Goal: Task Accomplishment & Management: Complete application form

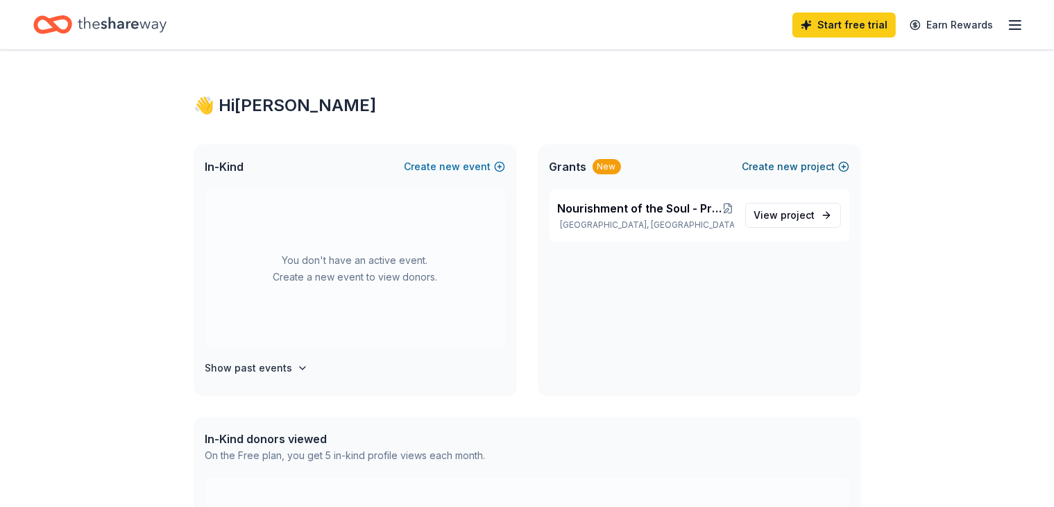
click at [792, 170] on span "new" at bounding box center [788, 166] width 21 height 17
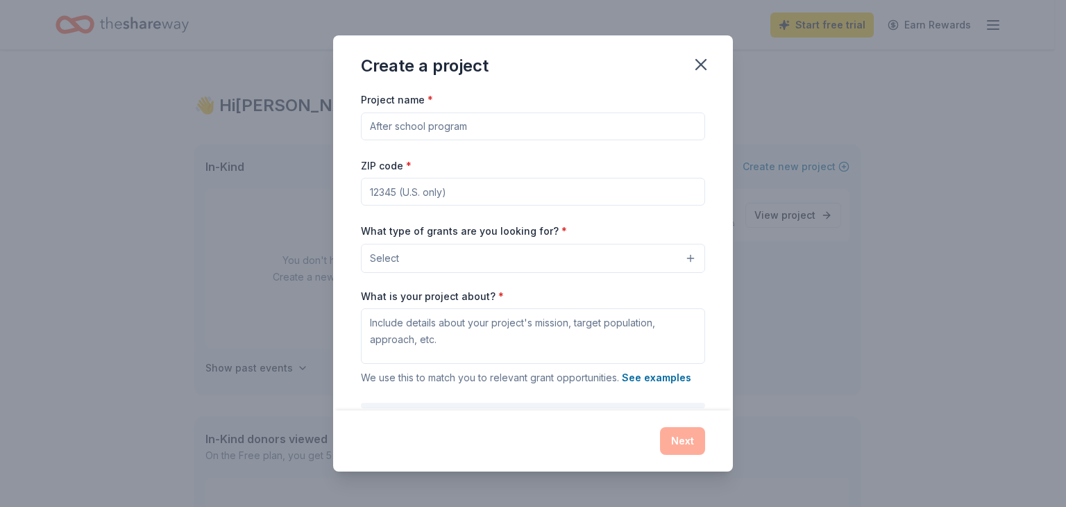
click at [481, 132] on input "Project name *" at bounding box center [533, 126] width 344 height 28
type input "Teach Me Mobile Tutoring and More"
click at [436, 192] on input "ZIP code *" at bounding box center [533, 192] width 344 height 28
type input "89128"
click at [410, 249] on button "Select" at bounding box center [533, 258] width 344 height 29
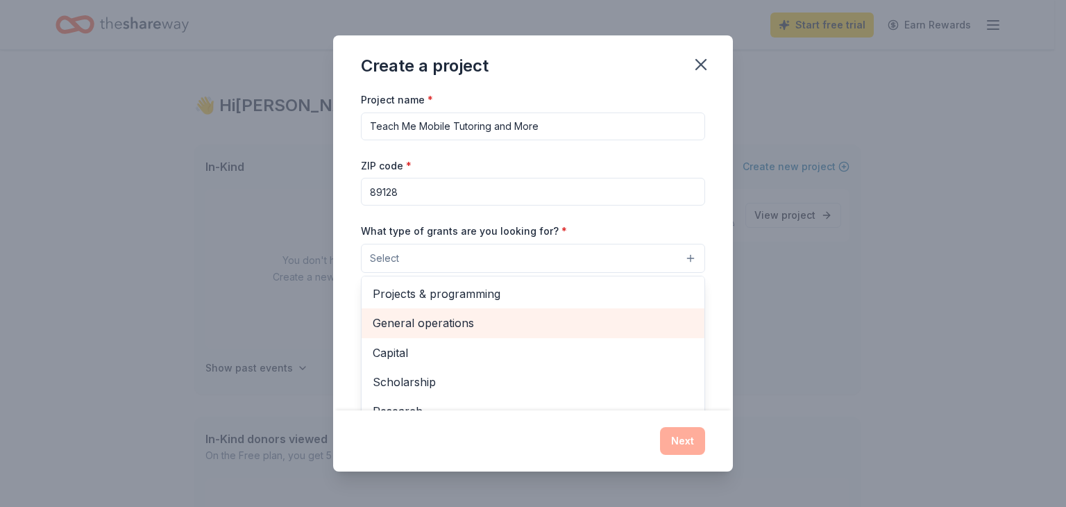
click at [469, 329] on span "General operations" at bounding box center [533, 323] width 321 height 18
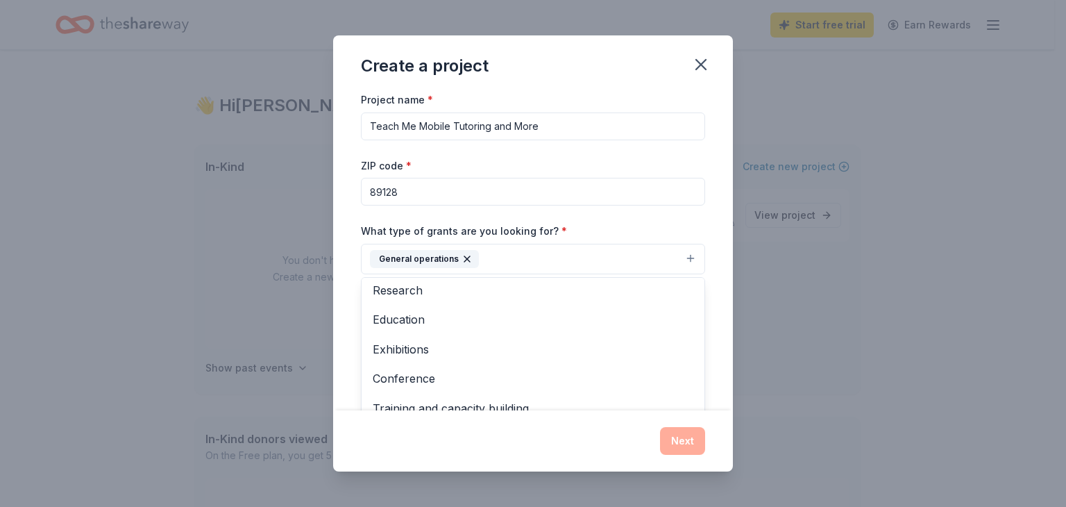
scroll to position [92, 0]
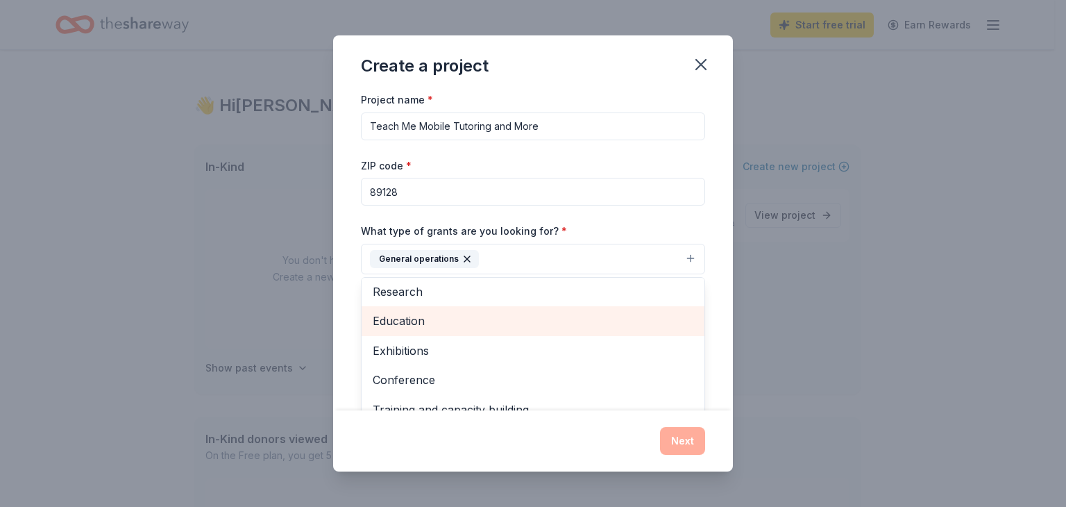
click at [394, 313] on span "Education" at bounding box center [533, 321] width 321 height 18
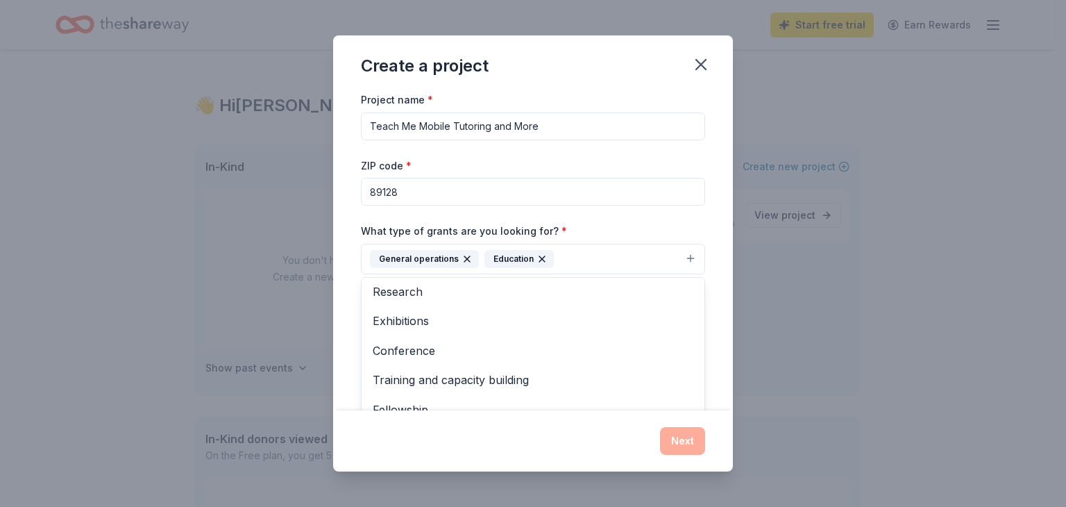
click at [682, 441] on div "Create a project Project name * Teach Me Mobile Tutoring and More ZIP code * 89…" at bounding box center [533, 253] width 400 height 436
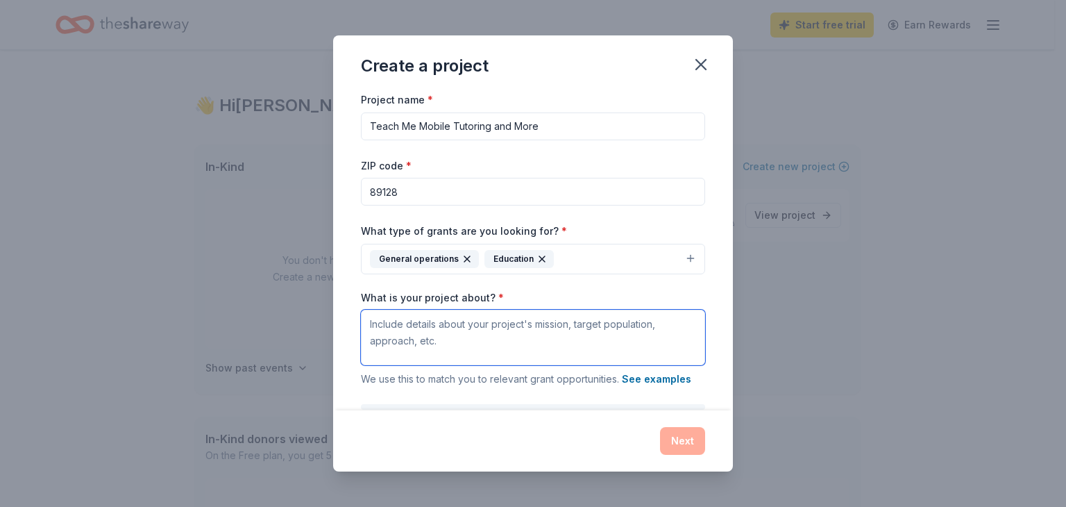
click at [416, 337] on textarea "What is your project about? *" at bounding box center [533, 337] width 344 height 56
paste textarea "📘 Teach Me Mobile Tutoring & More Teach Me Mobile Tutoring & More is an afforda…"
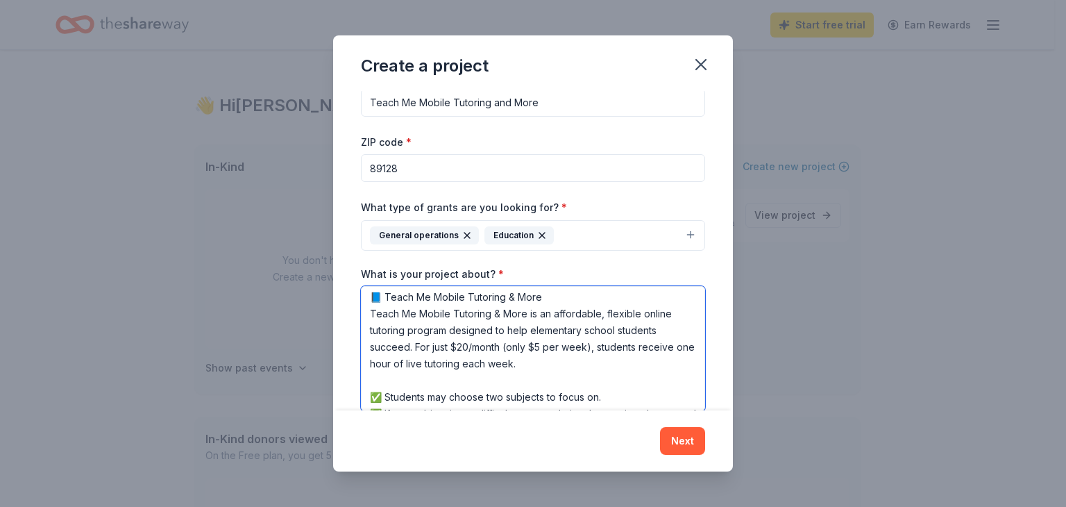
scroll to position [0, 0]
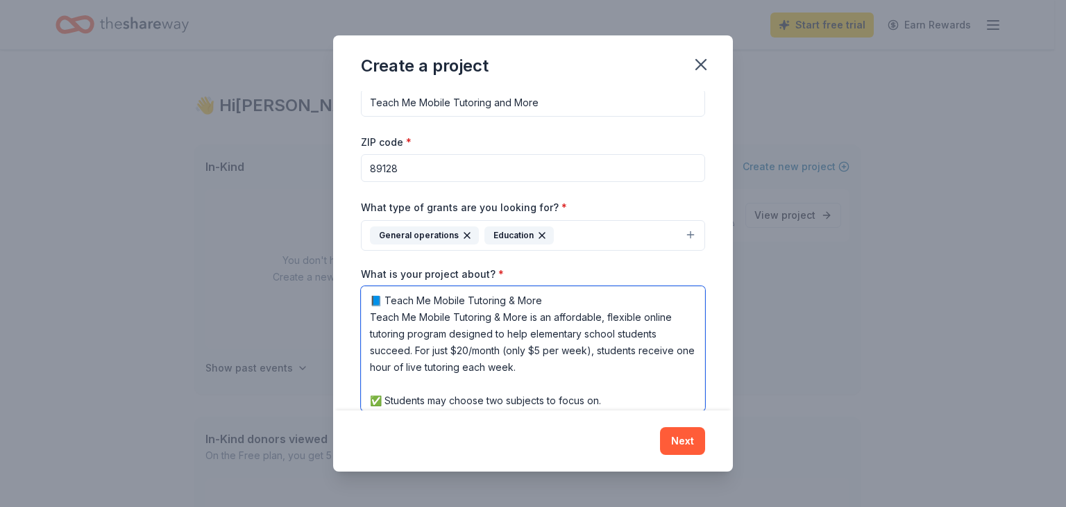
type textarea "📘 Teach Me Mobile Tutoring & More Teach Me Mobile Tutoring & More is an afforda…"
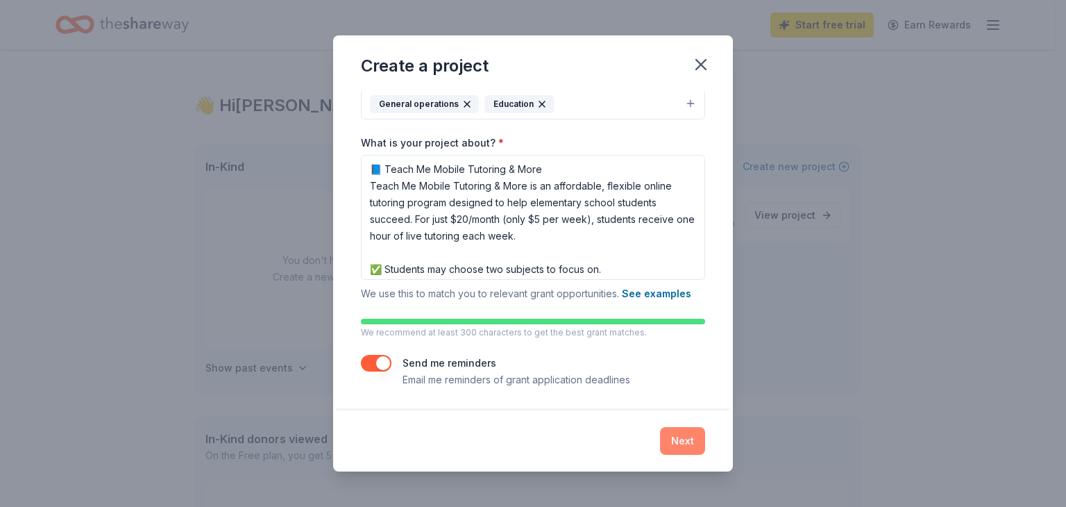
click at [683, 441] on button "Next" at bounding box center [682, 441] width 45 height 28
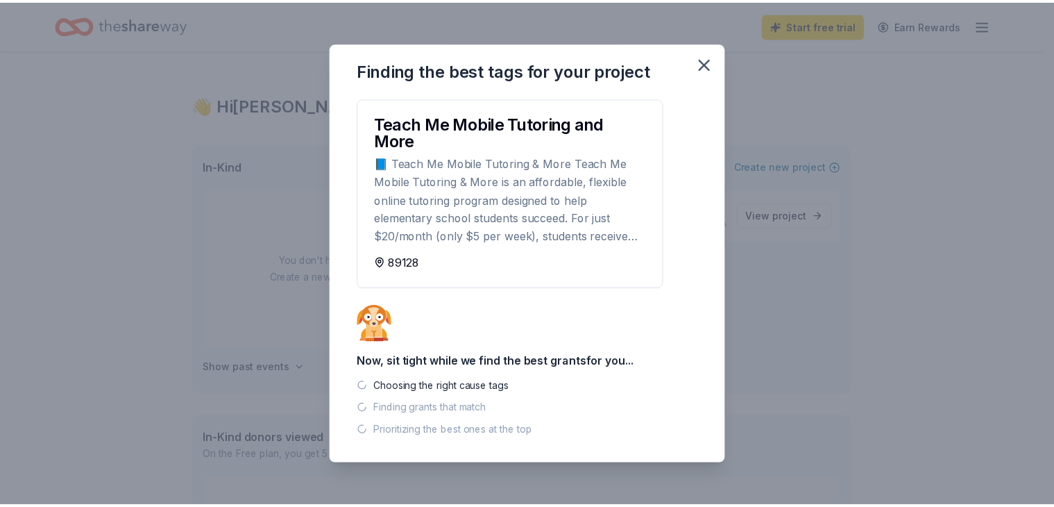
scroll to position [0, 0]
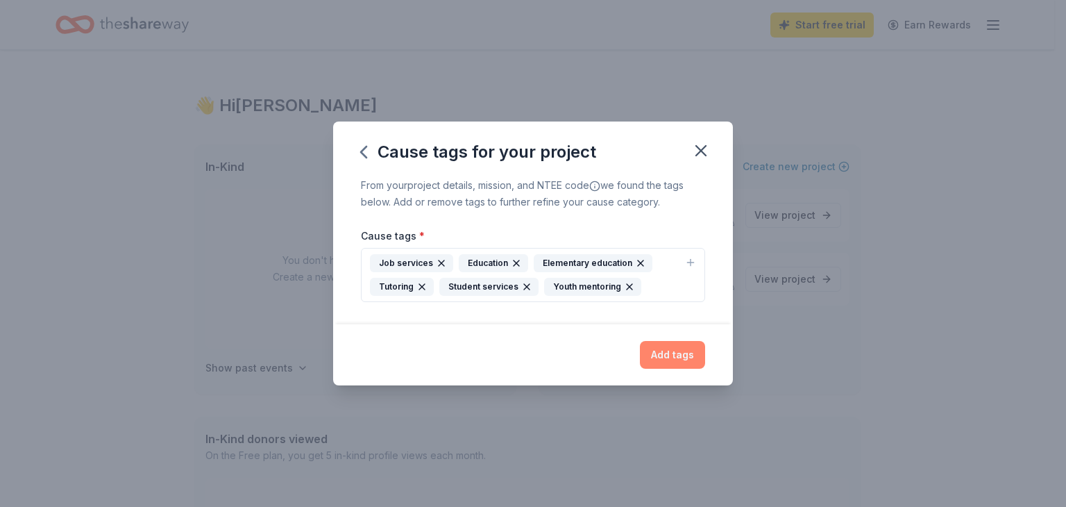
click at [677, 348] on button "Add tags" at bounding box center [672, 355] width 65 height 28
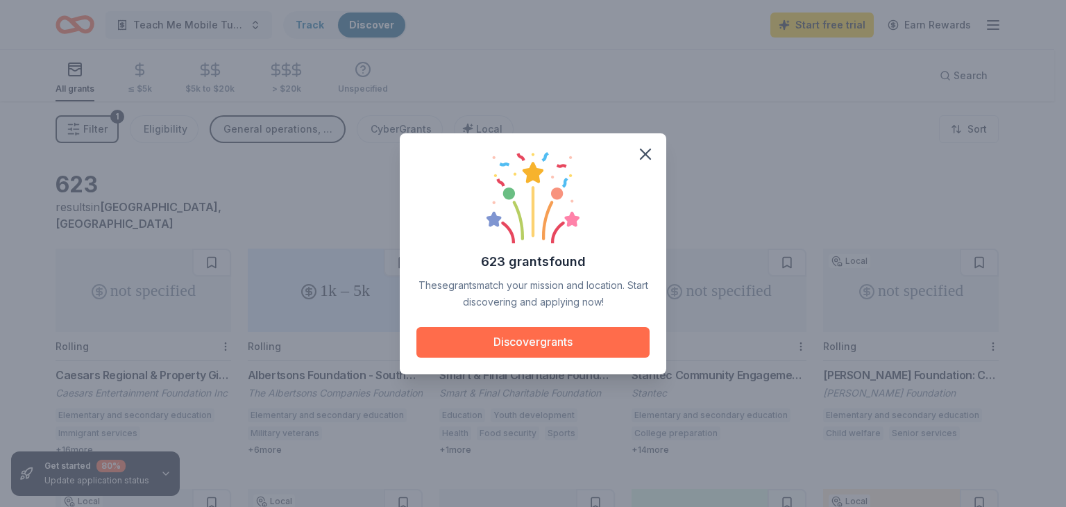
click at [586, 338] on button "Discover grants" at bounding box center [532, 342] width 233 height 31
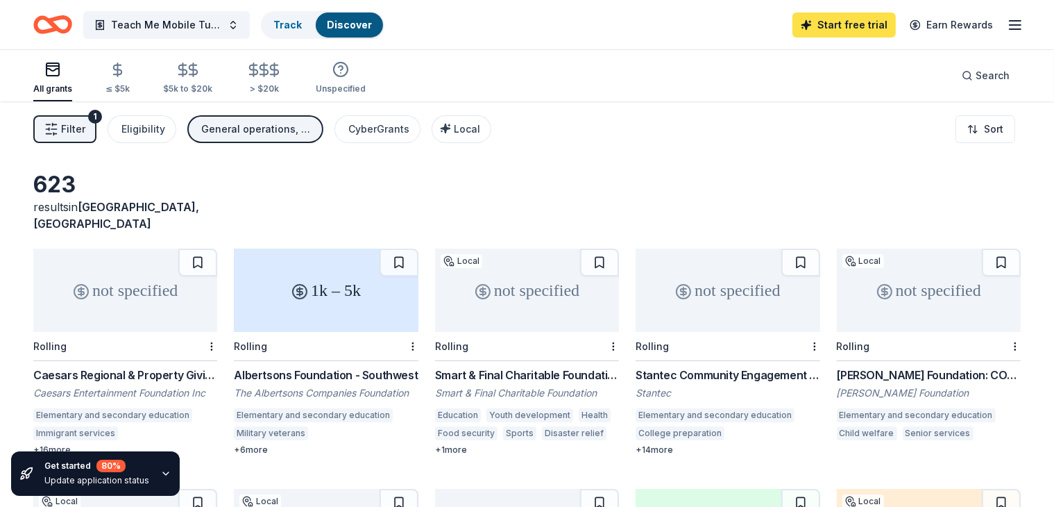
click at [833, 15] on link "Start free trial" at bounding box center [843, 24] width 103 height 25
click at [830, 17] on link "Start free trial" at bounding box center [843, 24] width 103 height 25
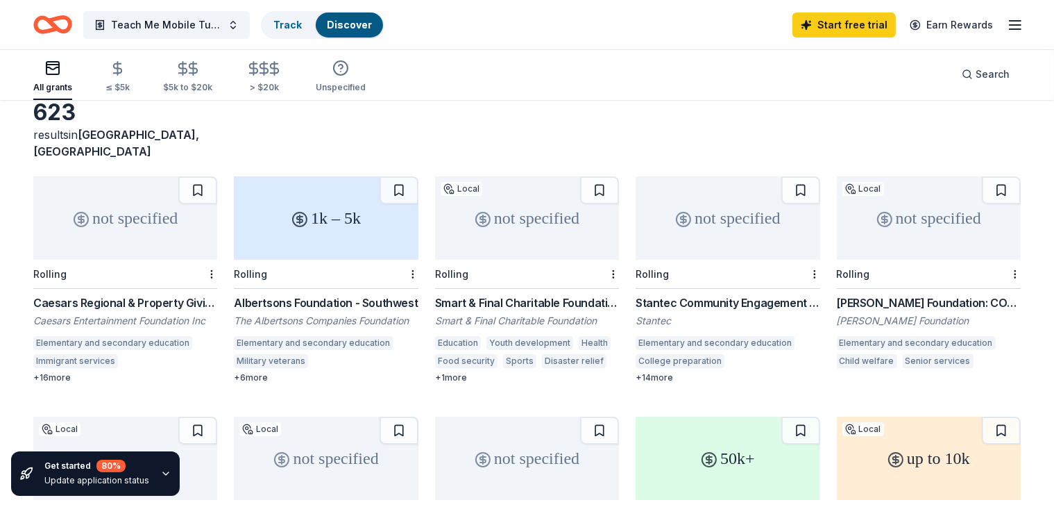
scroll to position [53, 0]
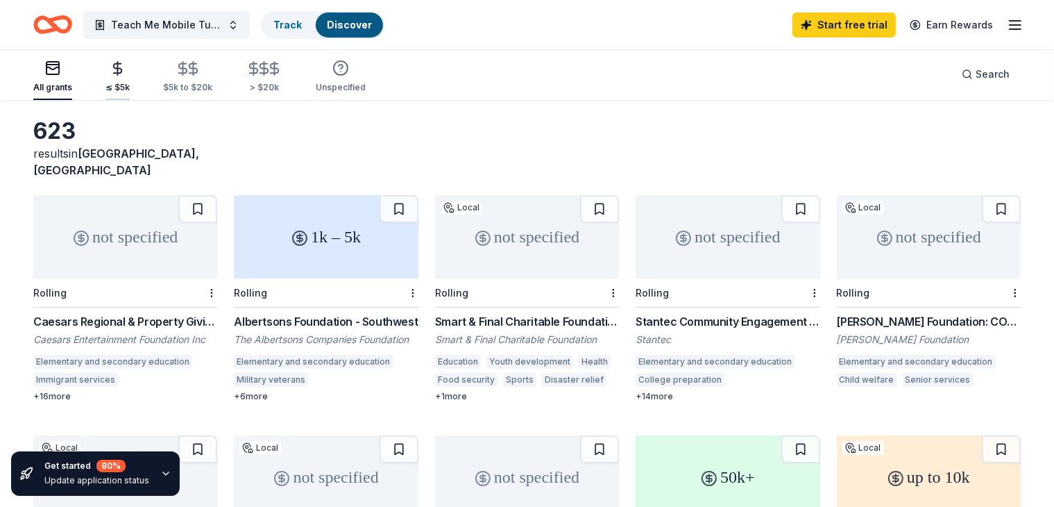
click at [126, 72] on icon "button" at bounding box center [118, 68] width 16 height 16
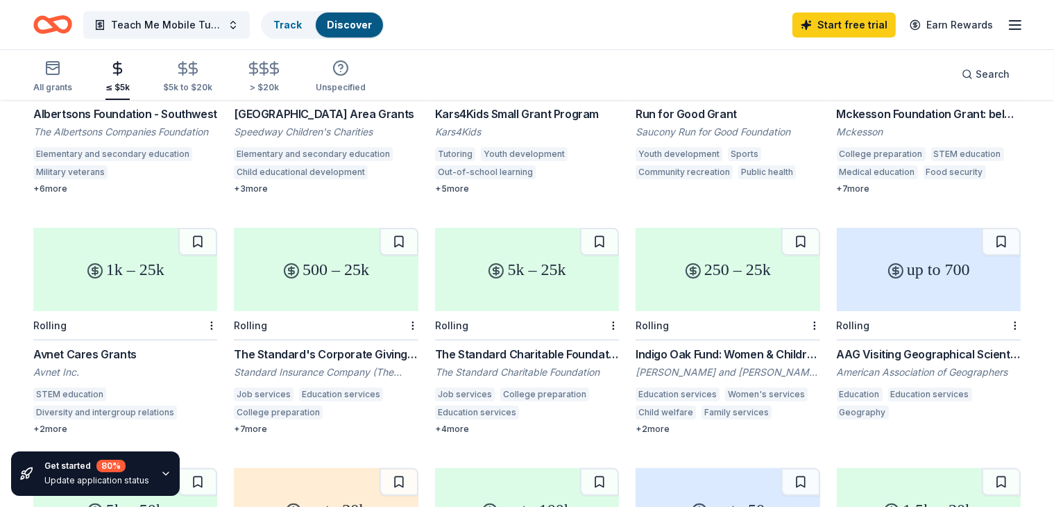
scroll to position [247, 0]
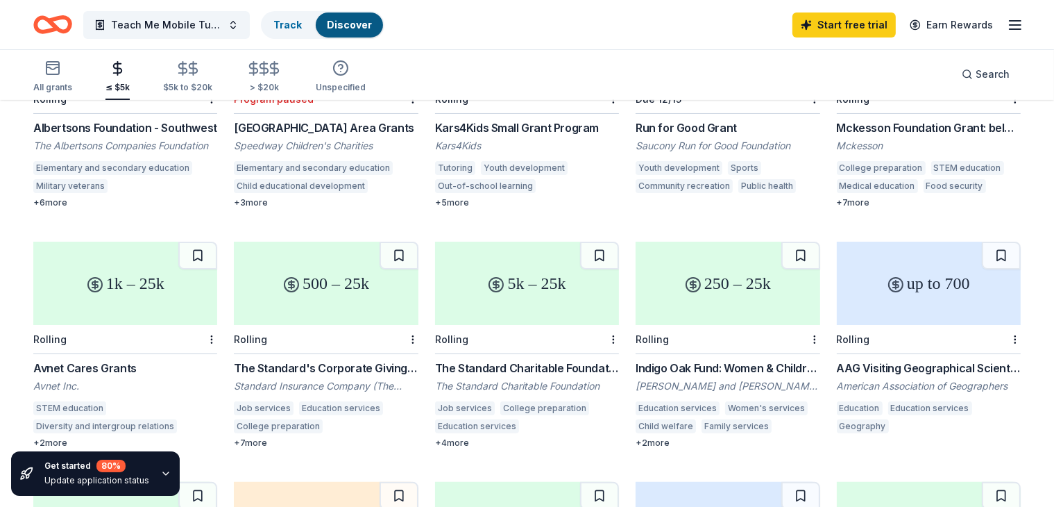
click at [391, 359] on div "The Standard's Corporate Giving Program" at bounding box center [326, 367] width 184 height 17
click at [375, 293] on div "500 – 25k" at bounding box center [326, 282] width 184 height 83
click at [69, 437] on div "+ 2 more" at bounding box center [125, 442] width 184 height 11
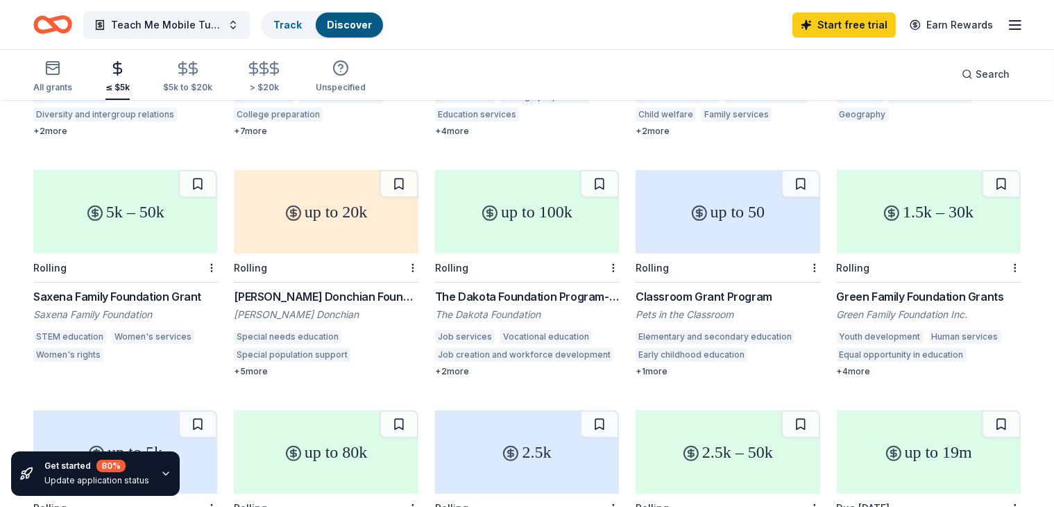
scroll to position [561, 0]
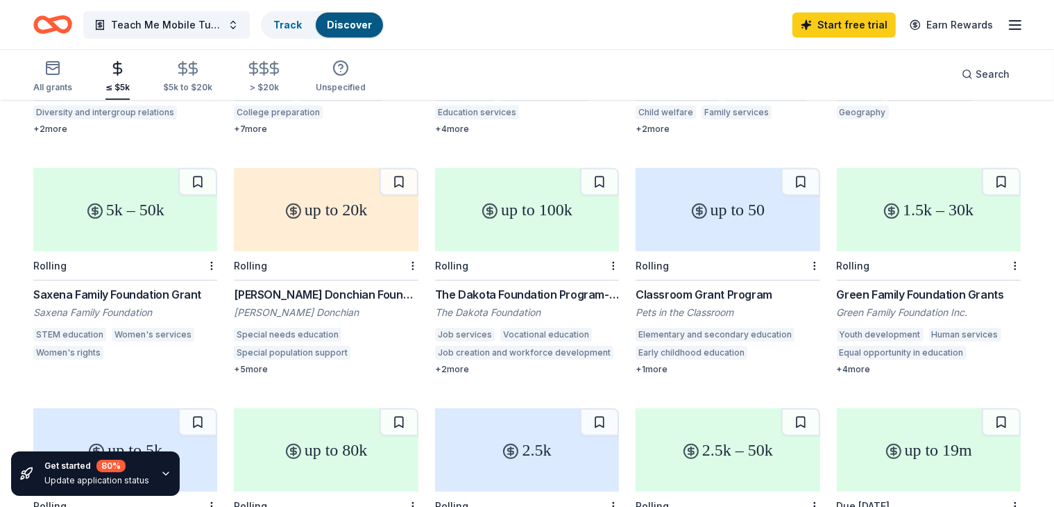
click at [905, 198] on div "1.5k – 30k" at bounding box center [929, 209] width 184 height 83
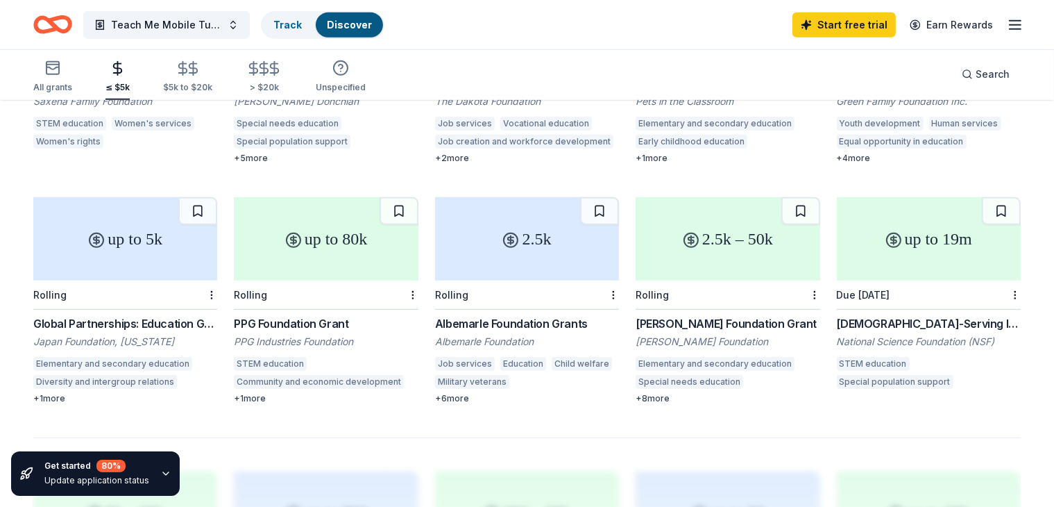
scroll to position [805, 0]
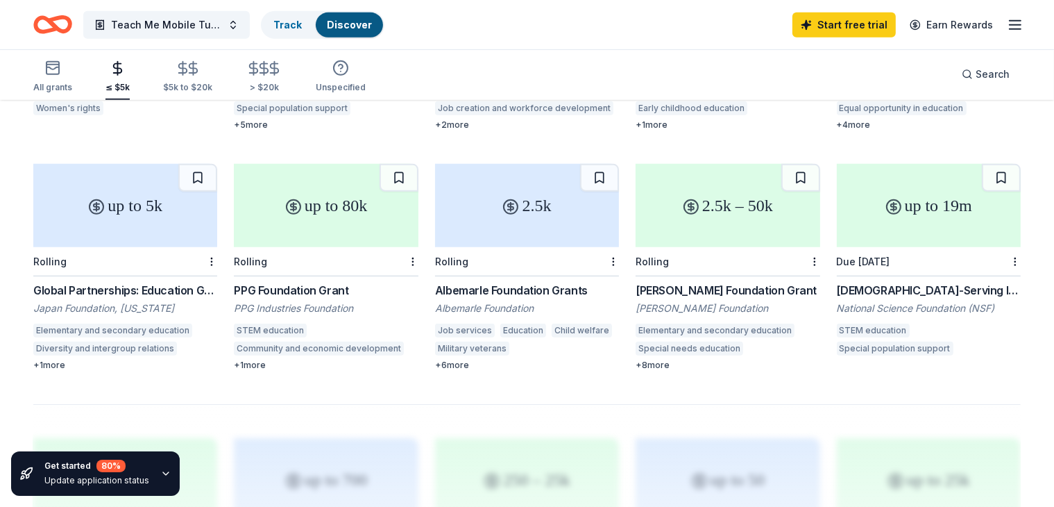
click at [166, 203] on div "up to 5k" at bounding box center [125, 205] width 184 height 83
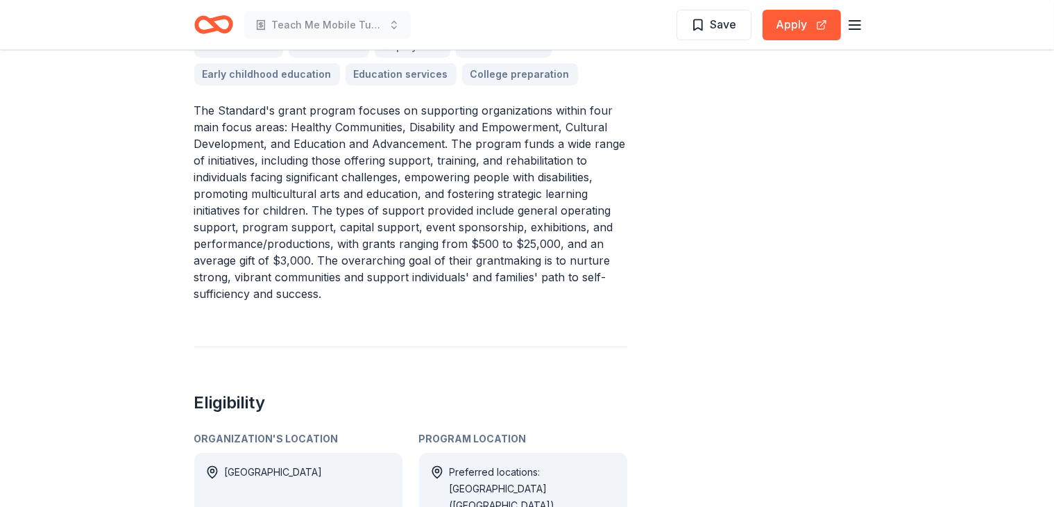
scroll to position [858, 0]
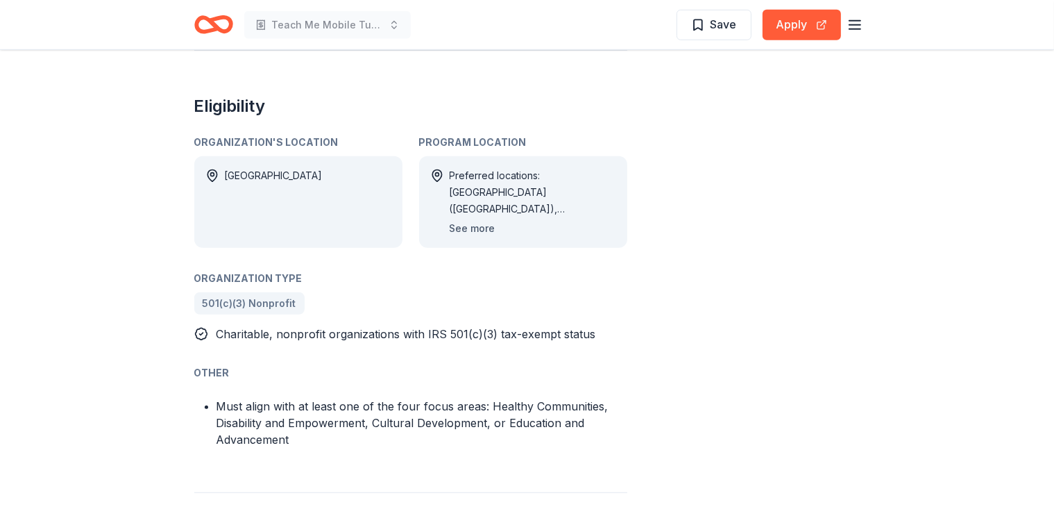
click at [490, 226] on button "See more" at bounding box center [473, 228] width 46 height 17
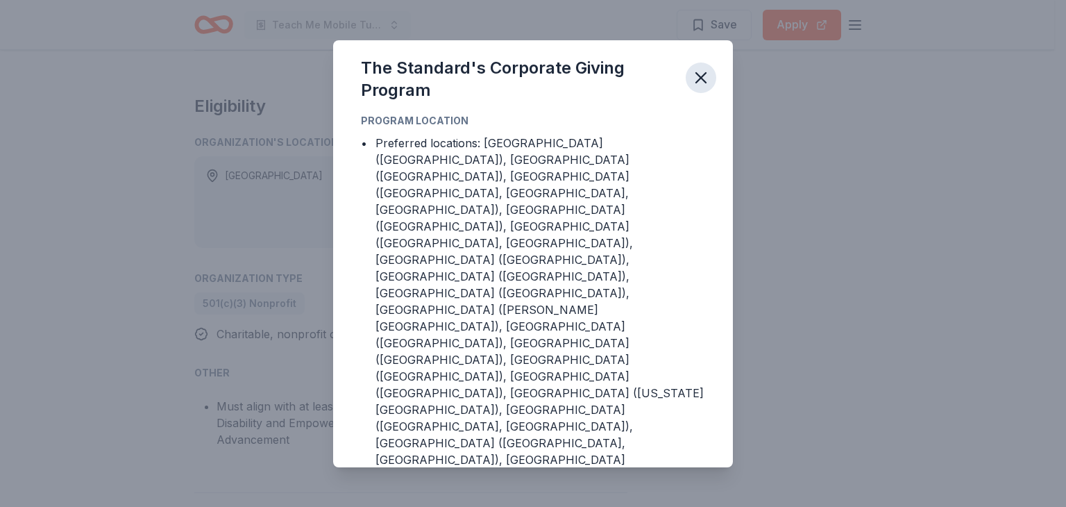
click at [701, 83] on icon "button" at bounding box center [701, 78] width 10 height 10
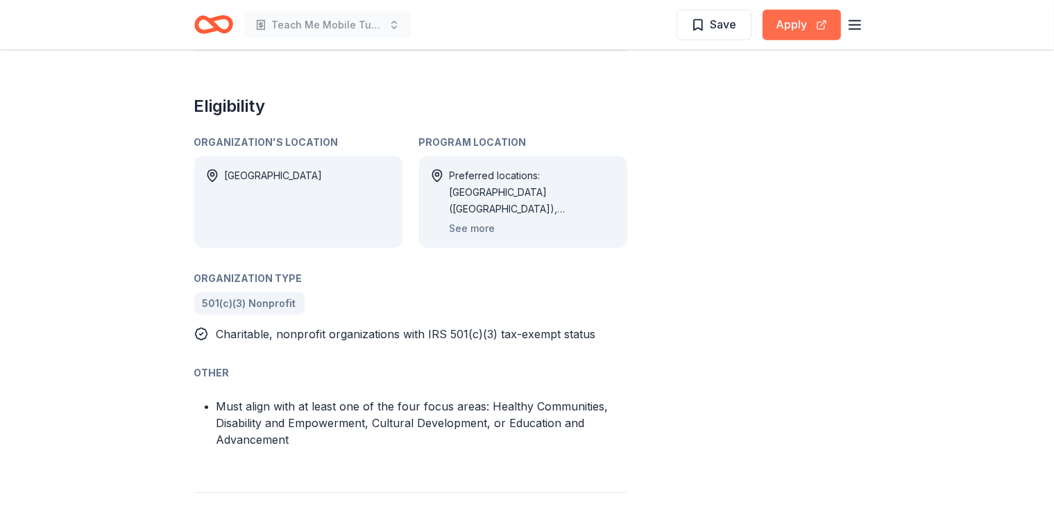
click at [794, 23] on button "Apply" at bounding box center [802, 25] width 78 height 31
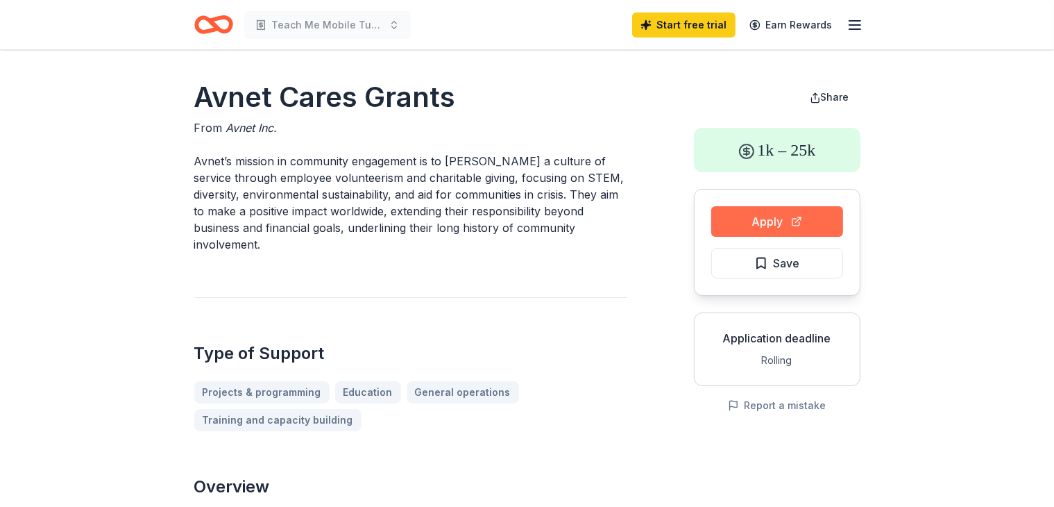
click at [763, 223] on button "Apply" at bounding box center [777, 221] width 132 height 31
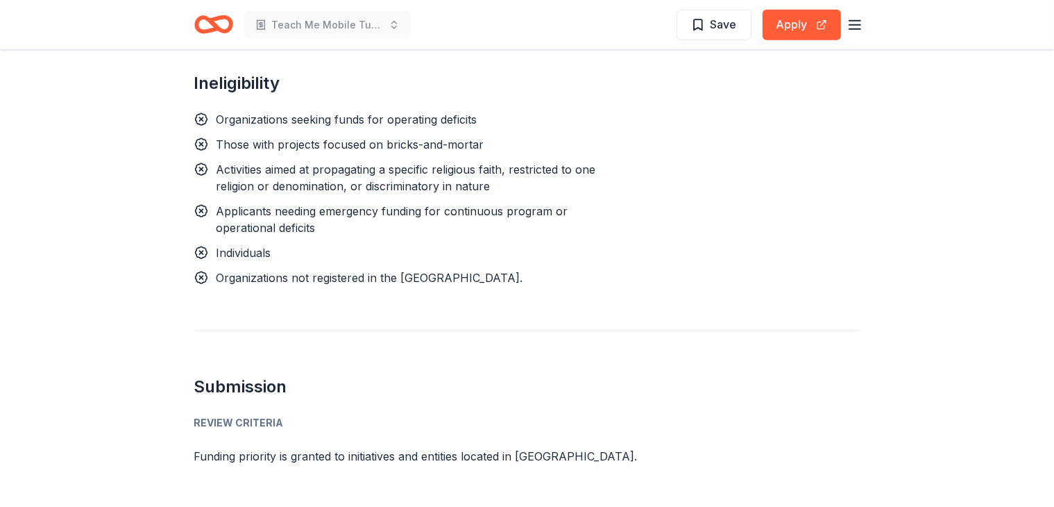
scroll to position [1634, 0]
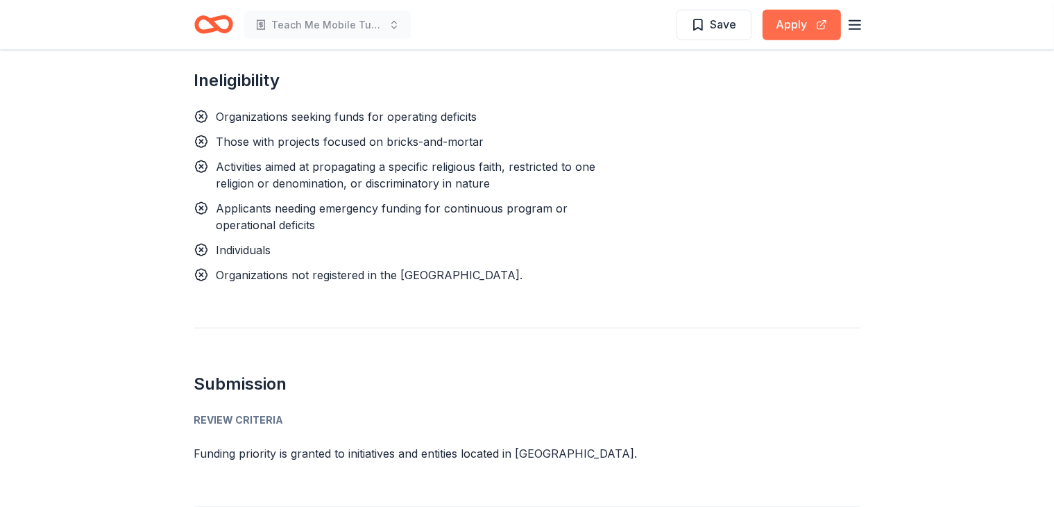
click at [794, 24] on button "Apply" at bounding box center [802, 25] width 78 height 31
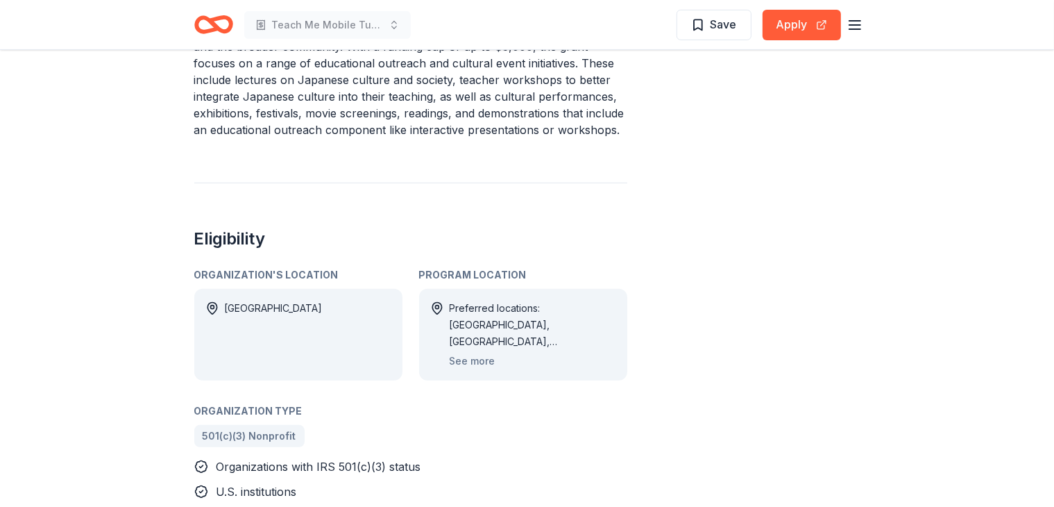
scroll to position [578, 0]
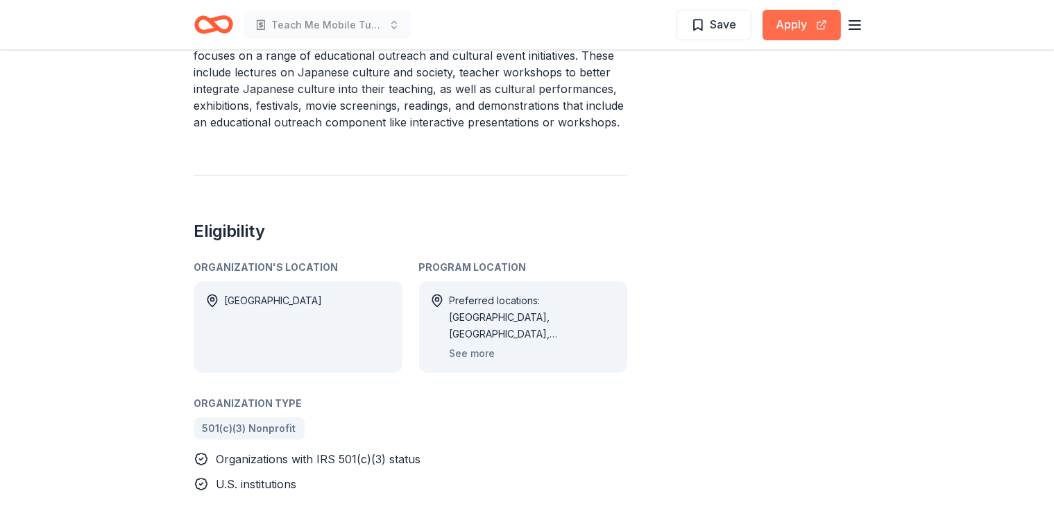
click at [803, 16] on button "Apply" at bounding box center [802, 25] width 78 height 31
